Goal: Transaction & Acquisition: Download file/media

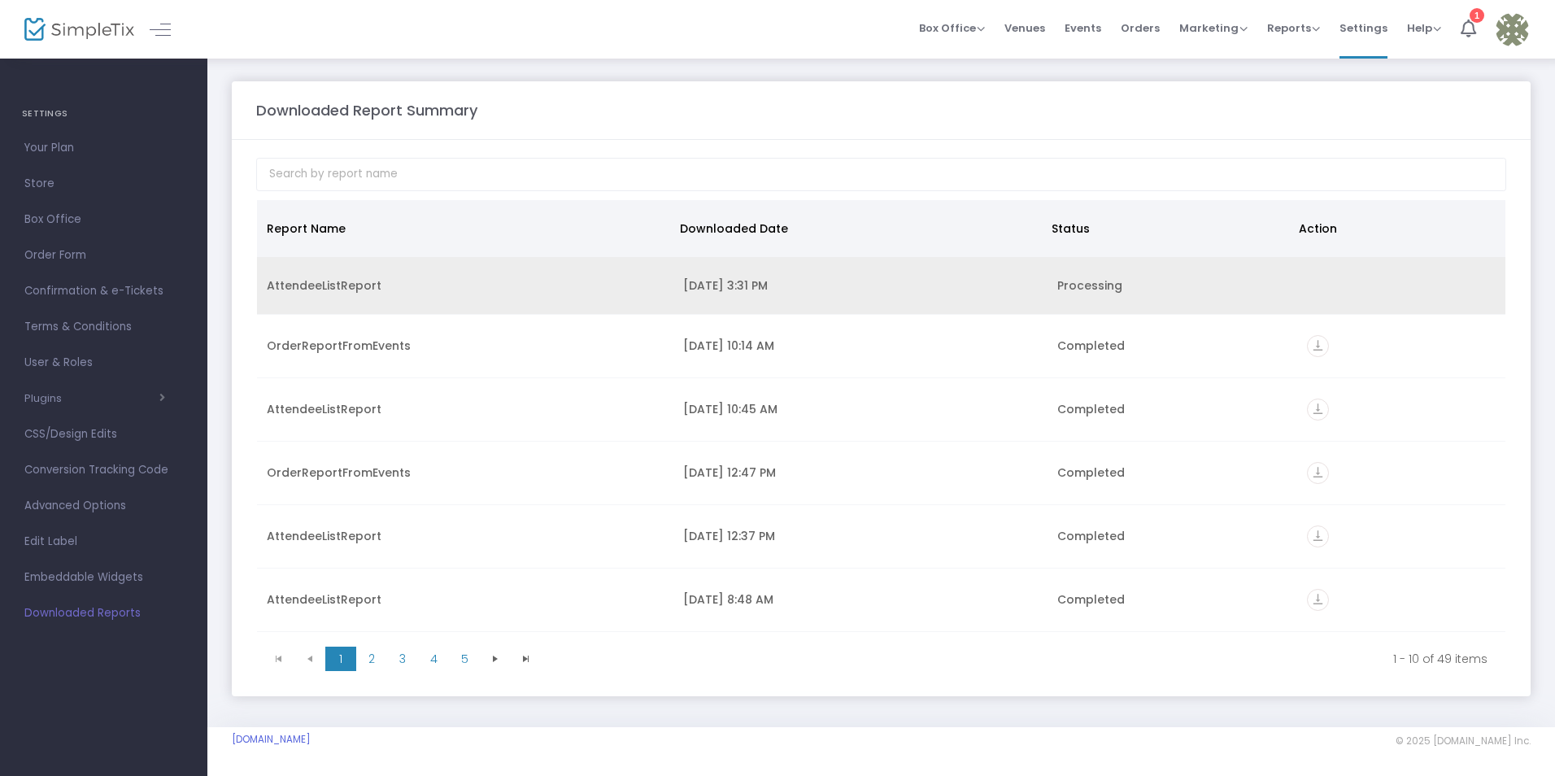
click at [851, 291] on div "[DATE] 3:31 PM" at bounding box center [860, 285] width 355 height 16
click at [333, 288] on div "AttendeeListReport" at bounding box center [465, 285] width 397 height 16
click at [1307, 287] on icon "vertical_align_bottom" at bounding box center [1318, 288] width 22 height 22
